Goal: Information Seeking & Learning: Learn about a topic

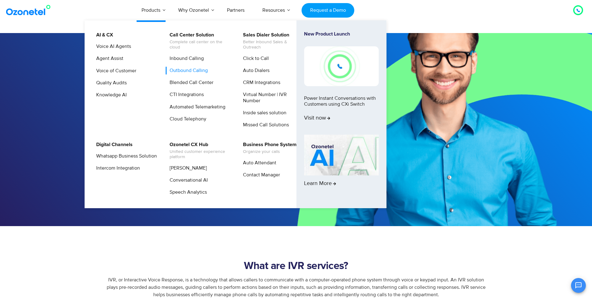
click at [190, 70] on link "Outbound Calling" at bounding box center [187, 71] width 43 height 8
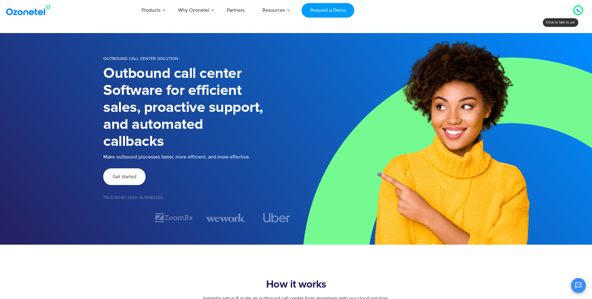
click at [126, 175] on span "Get started" at bounding box center [125, 176] width 24 height 5
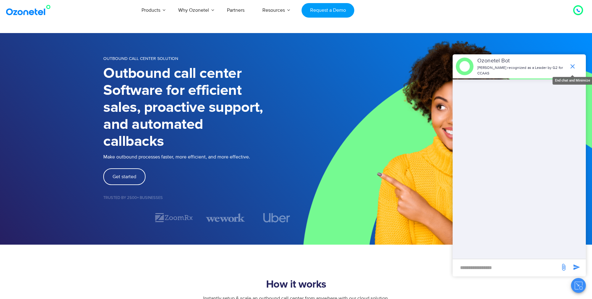
click at [573, 66] on icon "end chat or minimize" at bounding box center [572, 66] width 7 height 7
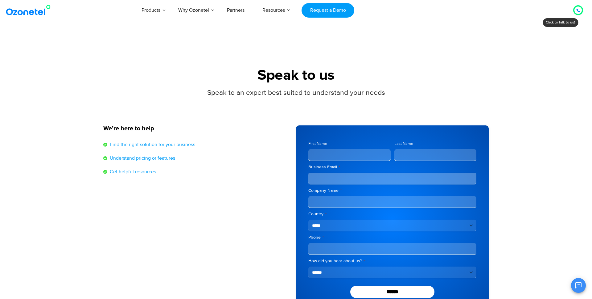
click at [124, 63] on section "Speak to us Speak to an expert best suited to understand your needs We’re here …" at bounding box center [296, 176] width 592 height 286
